Goal: Transaction & Acquisition: Purchase product/service

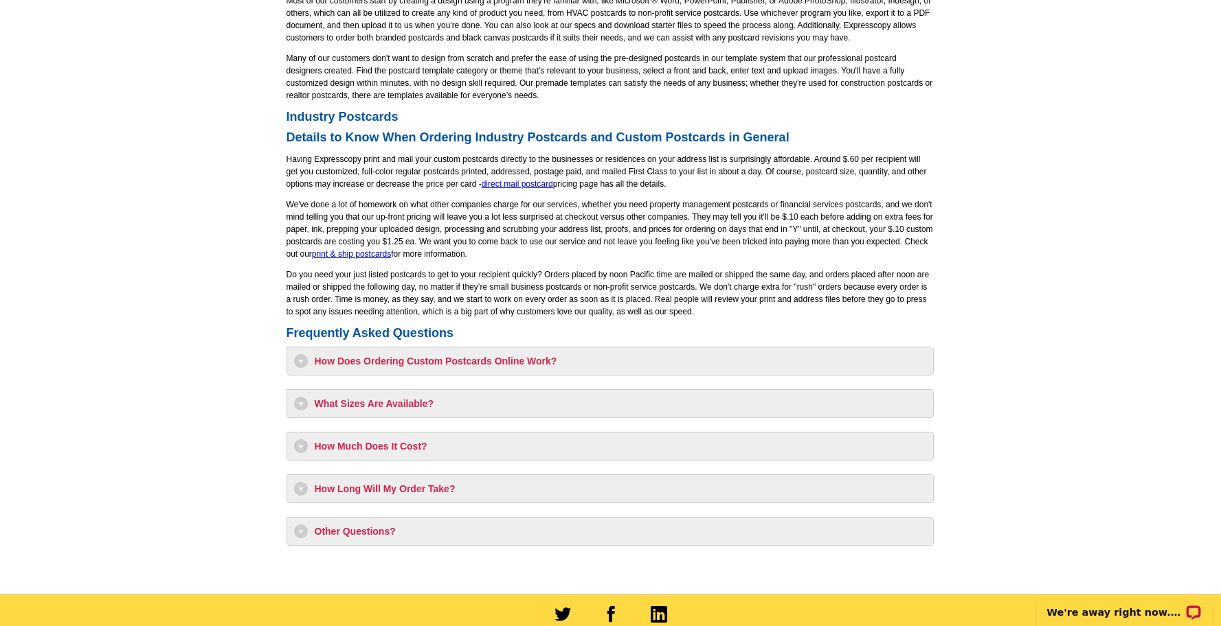
scroll to position [934, 0]
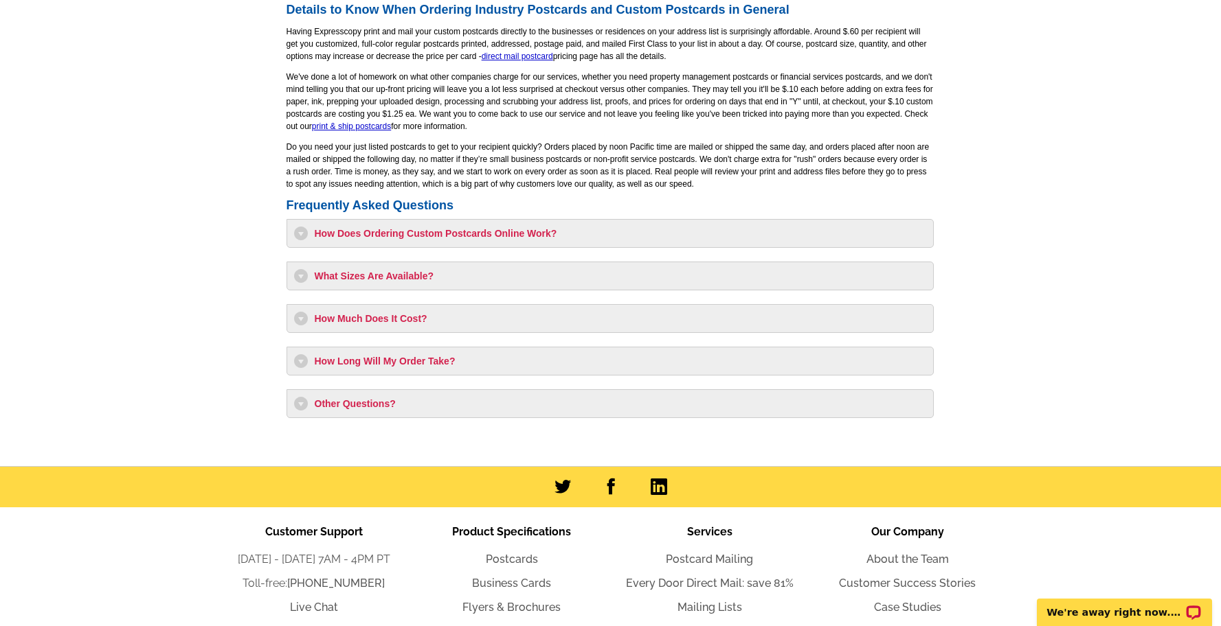
scroll to position [1059, 0]
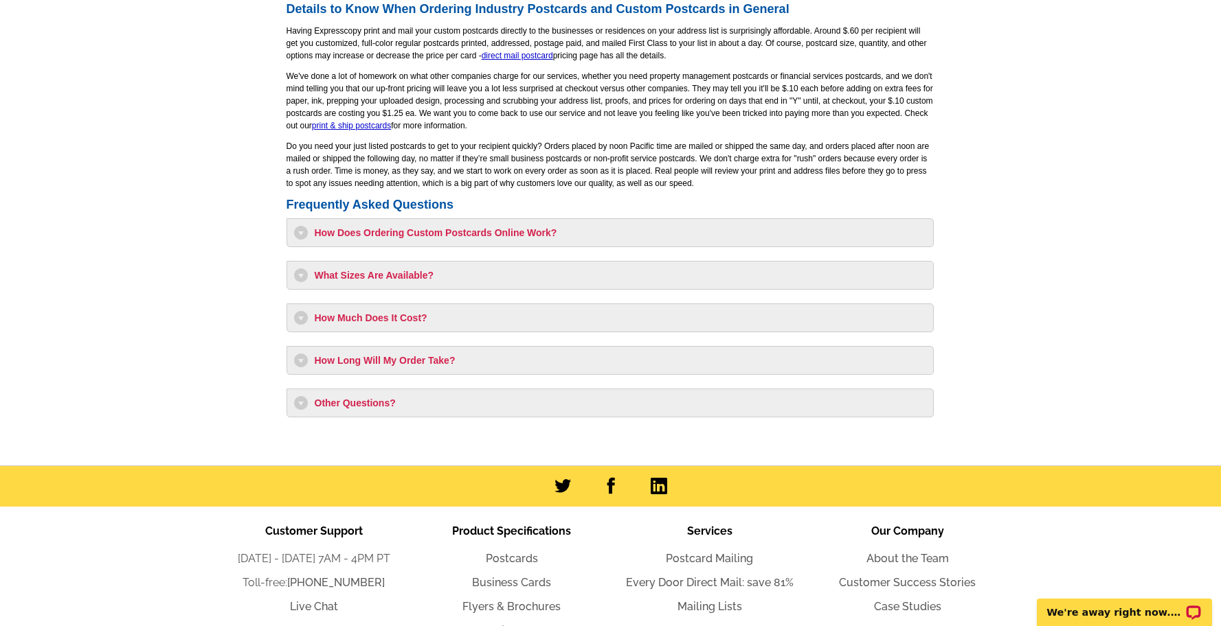
click at [387, 319] on h3 "How Much Does It Cost?" at bounding box center [610, 318] width 632 height 14
select select "1"
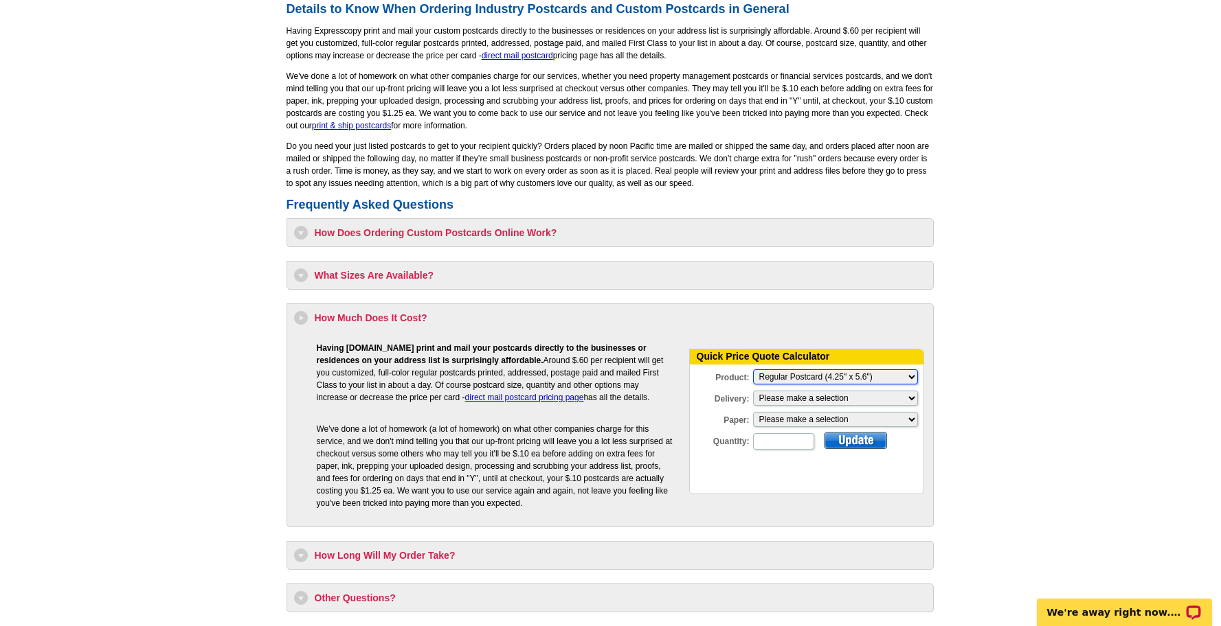
click at [803, 378] on select "Please Make a Selection Jumbo Postcard (5.5" x 8.5") Regular Postcard (4.25" x …" at bounding box center [835, 377] width 165 height 15
click at [865, 400] on select "Please make a selection Print + Address+USPS First Class Print-Only+Shipped To …" at bounding box center [835, 398] width 165 height 15
select select "3"
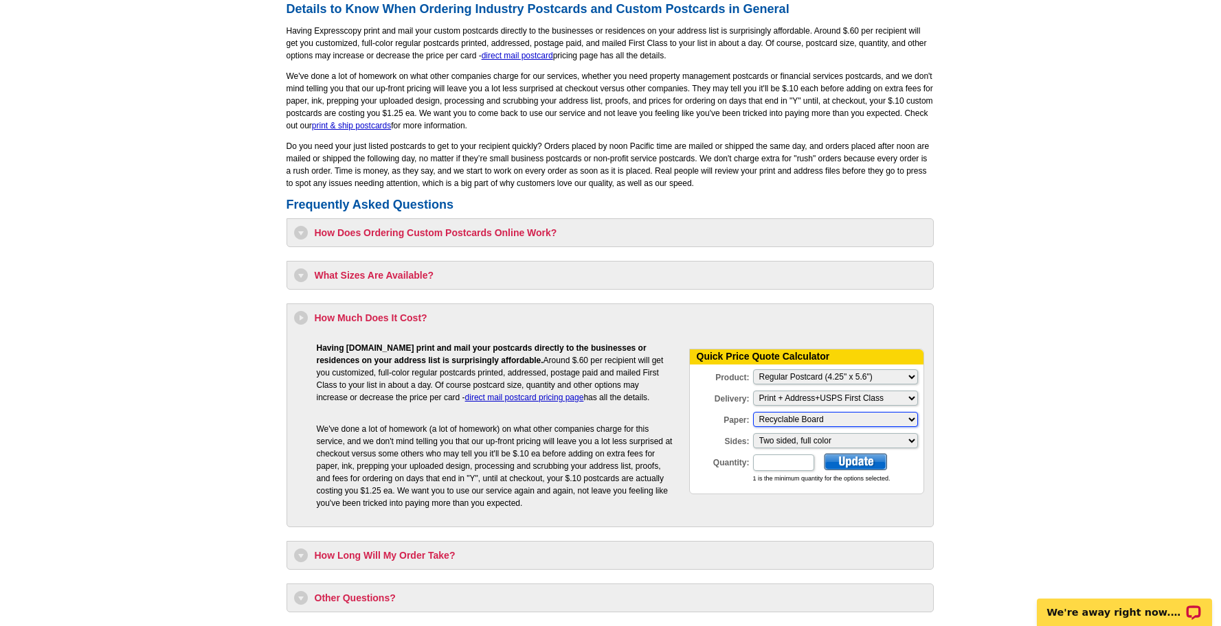
click at [877, 417] on select "Please make a selection Recyclable Board" at bounding box center [835, 419] width 165 height 15
click at [771, 461] on input "Quantity:" at bounding box center [783, 463] width 61 height 16
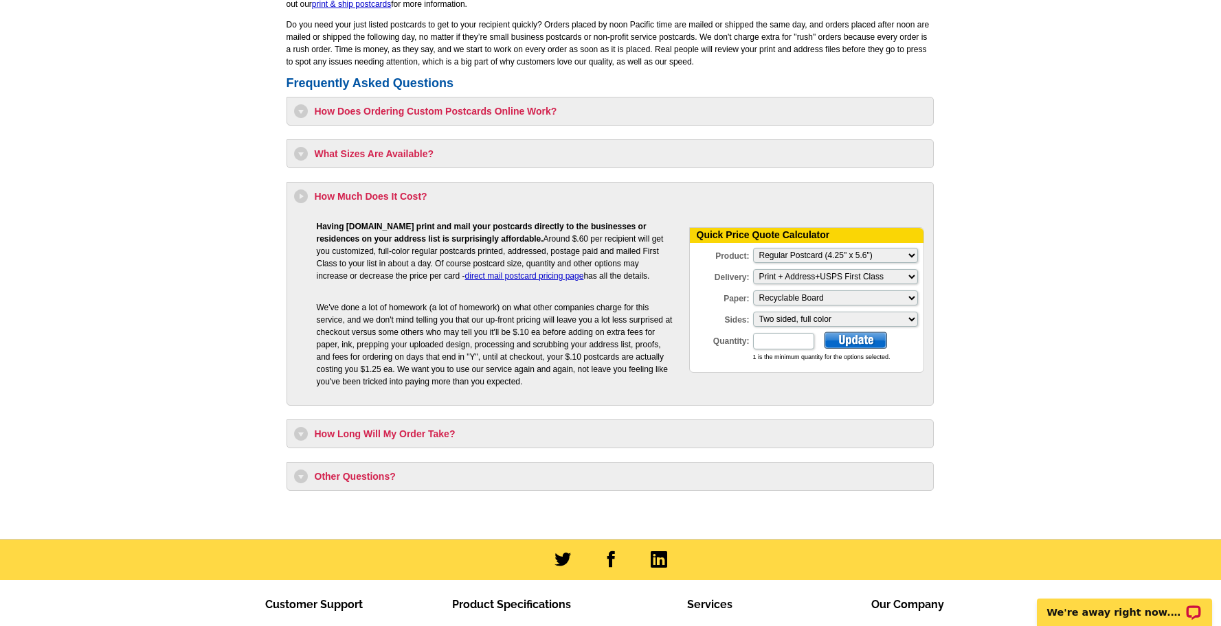
scroll to position [1198, 0]
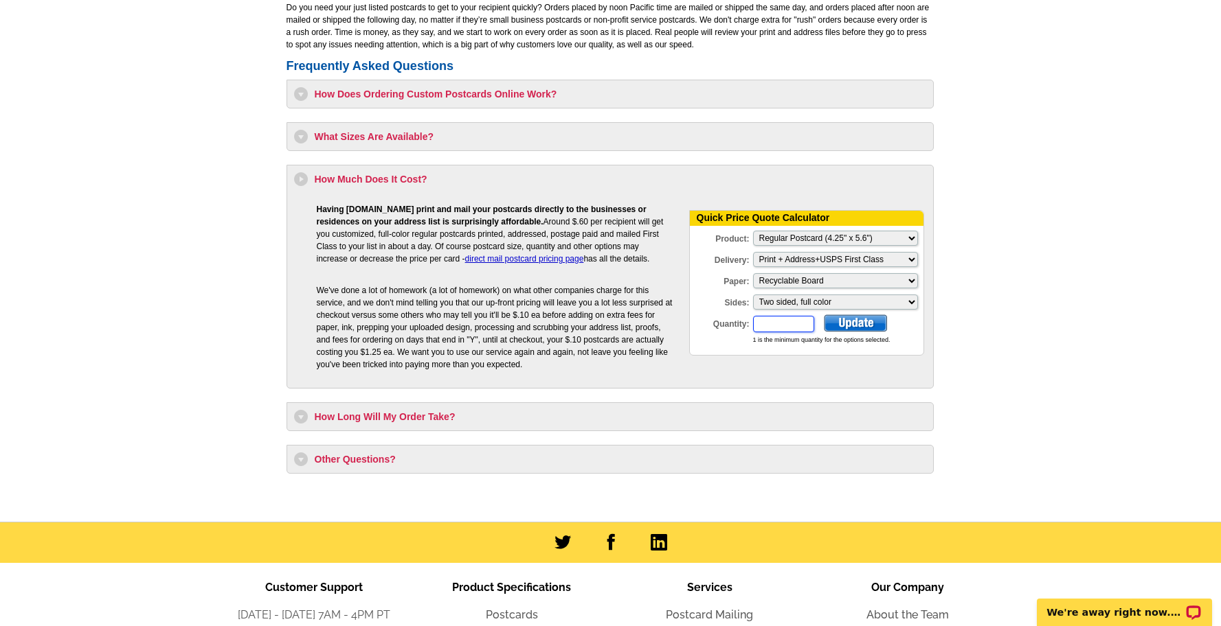
click at [779, 325] on input "Quantity:" at bounding box center [783, 324] width 61 height 16
type input "20"
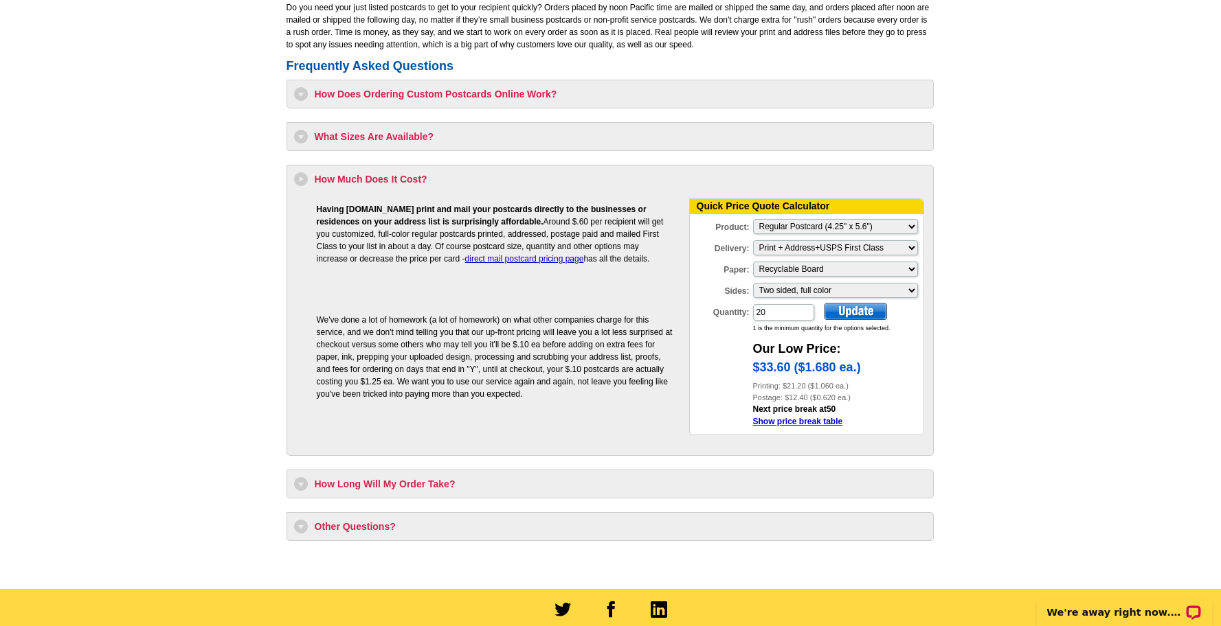
click at [856, 328] on div "1 is the minimum quantity for the options selected." at bounding box center [838, 329] width 170 height 10
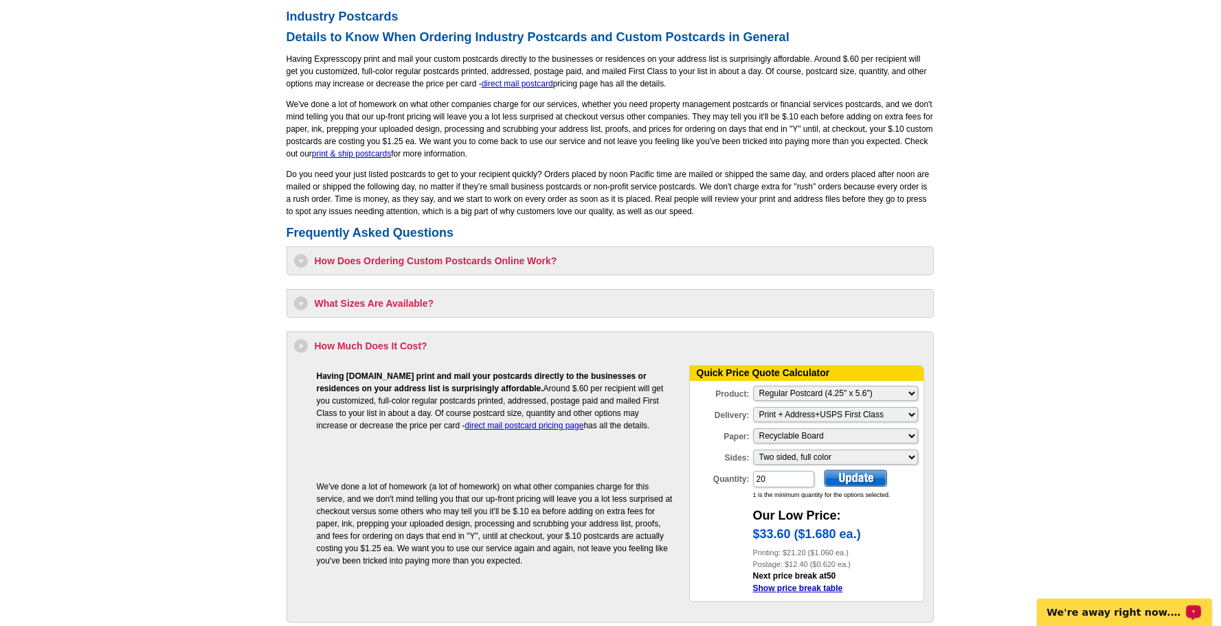
scroll to position [1044, 0]
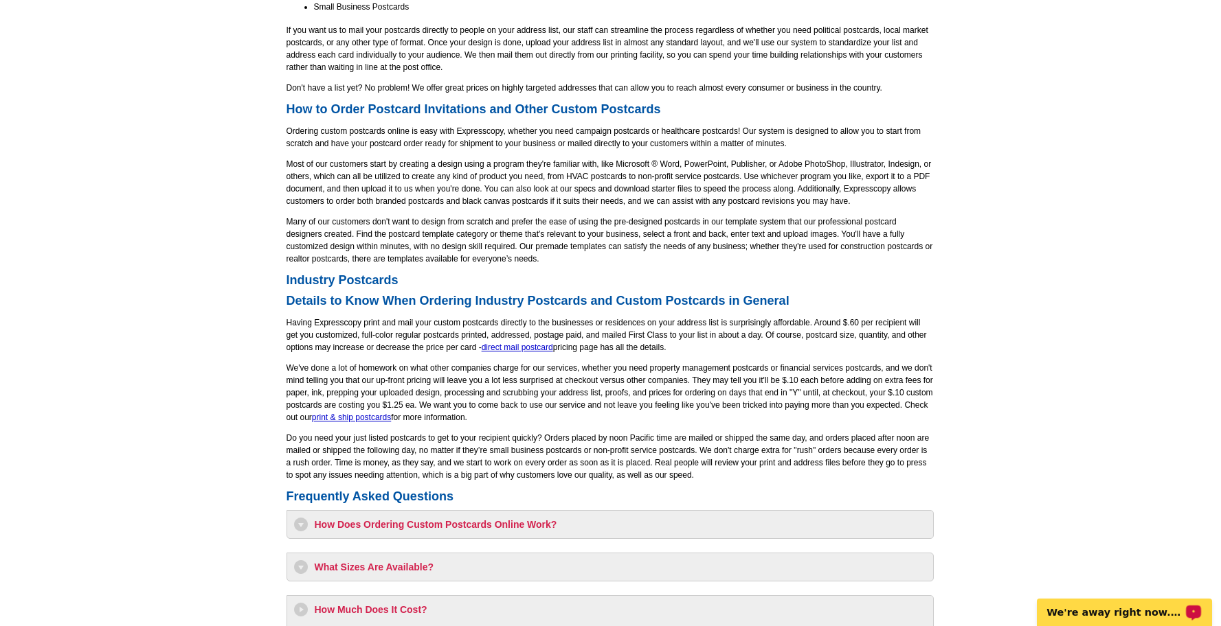
scroll to position [764, 0]
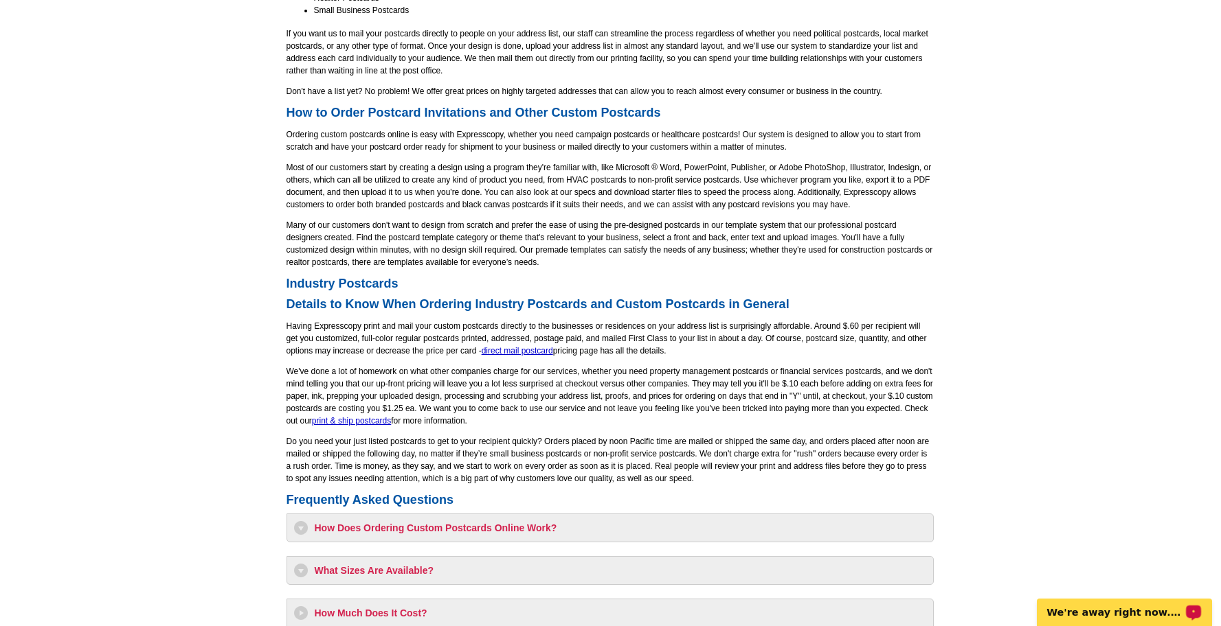
click at [1030, 213] on main "Order Custom Postcards Postcard Invitations Product Information Direct Mail Pos…" at bounding box center [610, 175] width 1221 height 1696
click at [1018, 210] on main "Order Custom Postcards Postcard Invitations Product Information Direct Mail Pos…" at bounding box center [610, 175] width 1221 height 1696
click at [1013, 293] on main "Order Custom Postcards Postcard Invitations Product Information Direct Mail Pos…" at bounding box center [610, 175] width 1221 height 1696
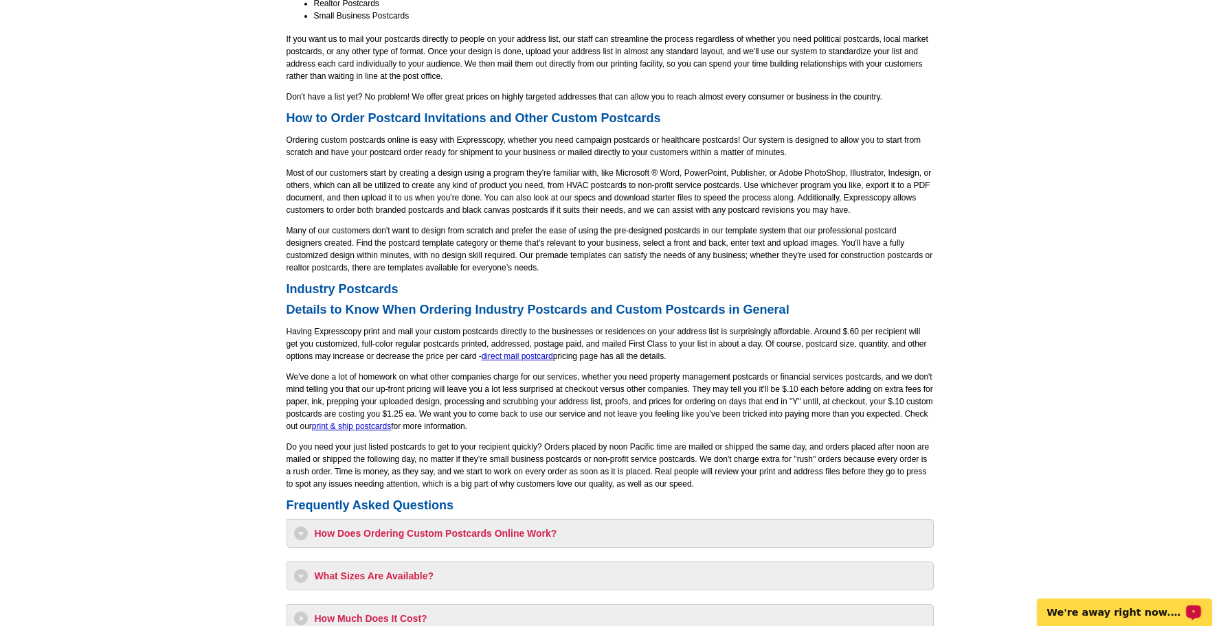
click at [992, 283] on main "Order Custom Postcards Postcard Invitations Product Information Direct Mail Pos…" at bounding box center [610, 181] width 1221 height 1696
click at [942, 273] on main "Order Custom Postcards Postcard Invitations Product Information Direct Mail Pos…" at bounding box center [610, 181] width 1221 height 1696
